Goal: Task Accomplishment & Management: Manage account settings

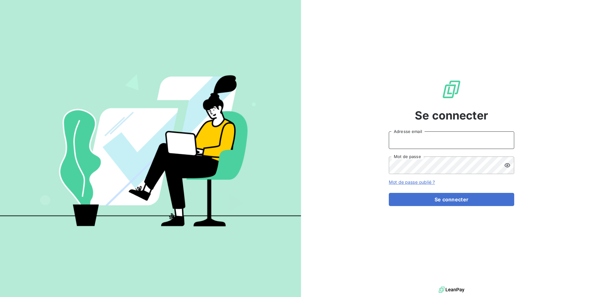
click at [441, 142] on input "Adresse email" at bounding box center [452, 140] width 126 height 18
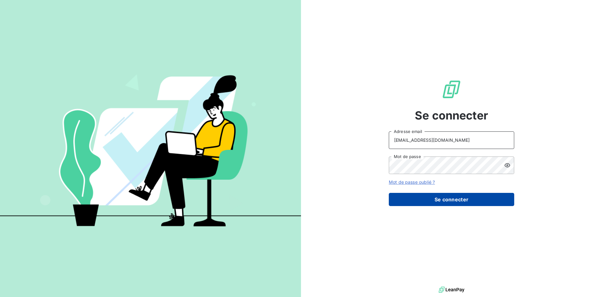
type input "[EMAIL_ADDRESS][DOMAIN_NAME]"
click at [417, 200] on button "Se connecter" at bounding box center [452, 199] width 126 height 13
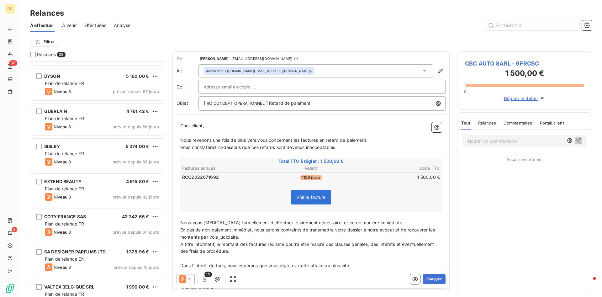
scroll to position [352, 0]
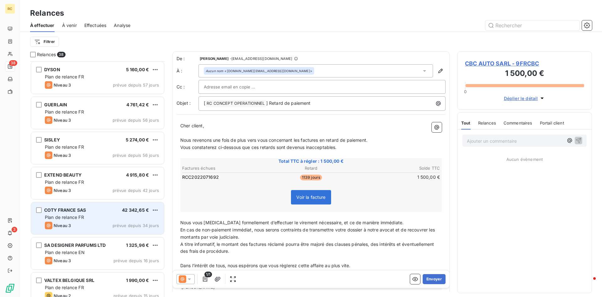
click at [59, 211] on span "COTY FRANCE SAS" at bounding box center [65, 209] width 42 height 5
